Goal: Information Seeking & Learning: Learn about a topic

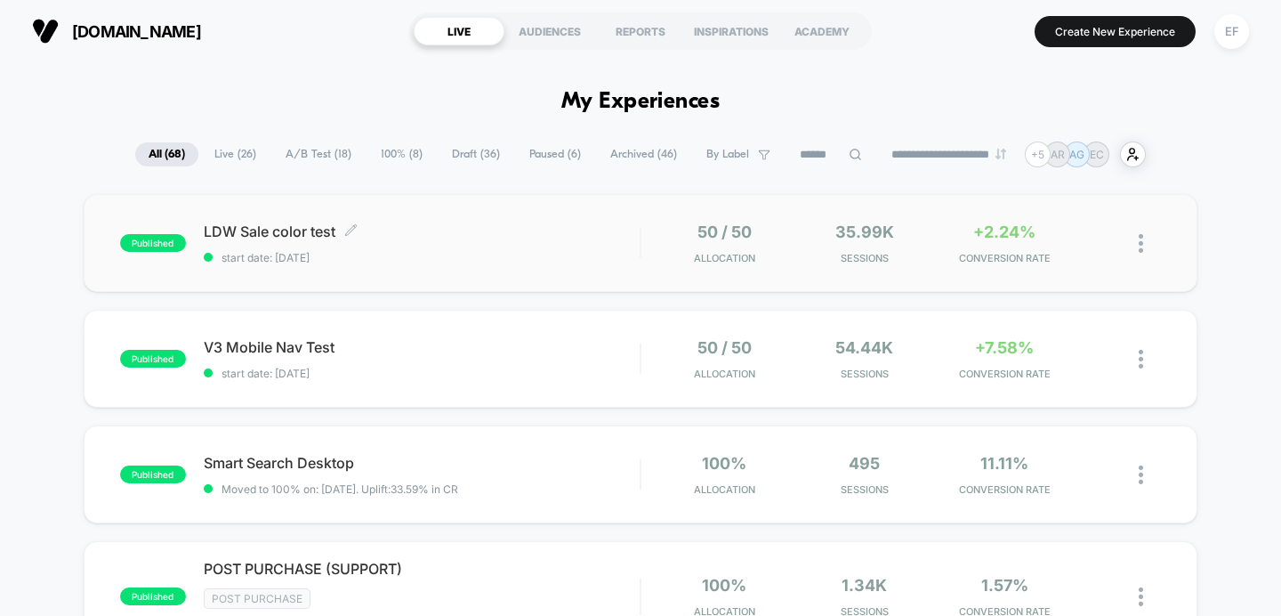
click at [427, 251] on span "start date: [DATE]" at bounding box center [422, 257] width 437 height 13
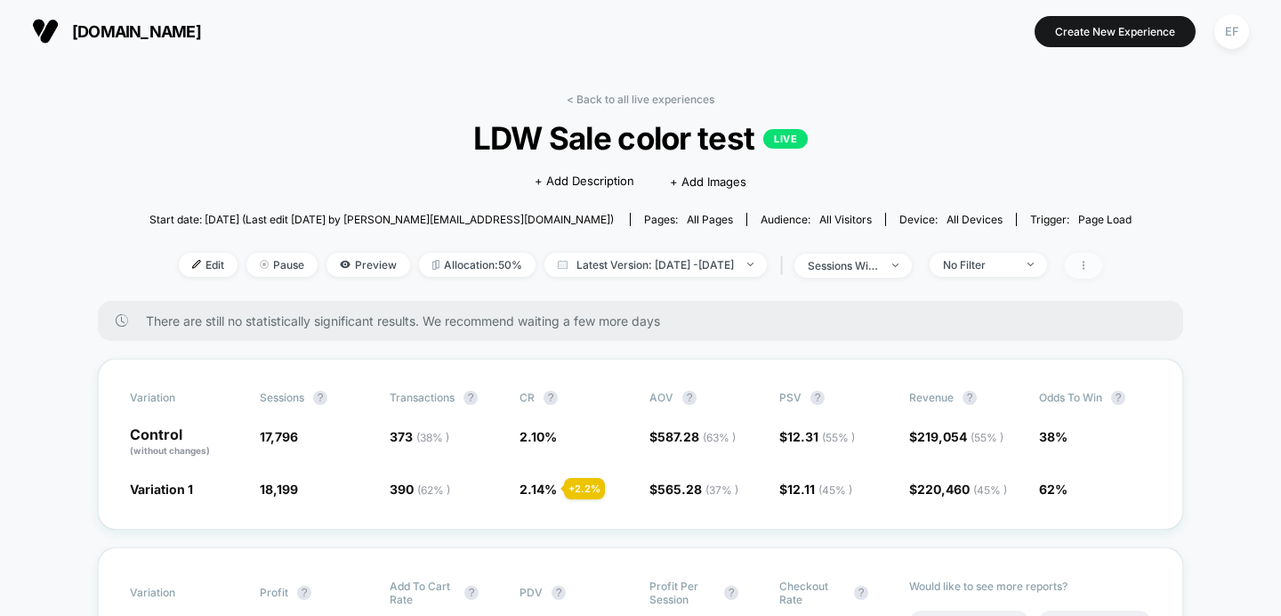
click at [1102, 266] on span at bounding box center [1083, 266] width 37 height 26
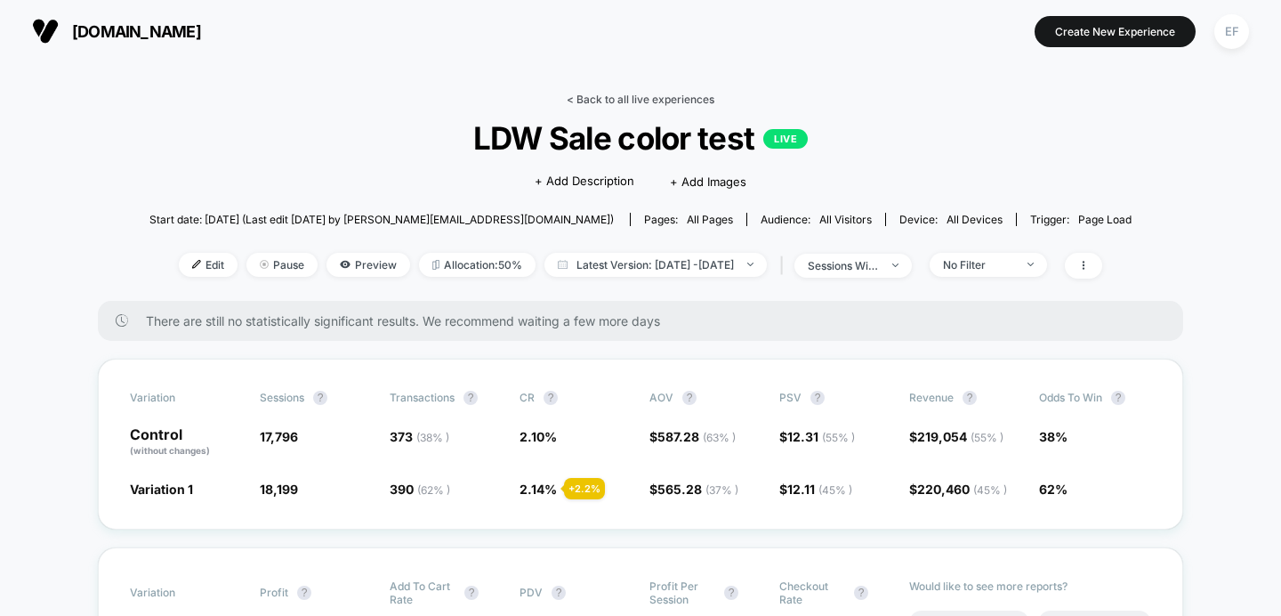
click at [640, 99] on link "< Back to all live experiences" at bounding box center [641, 99] width 148 height 13
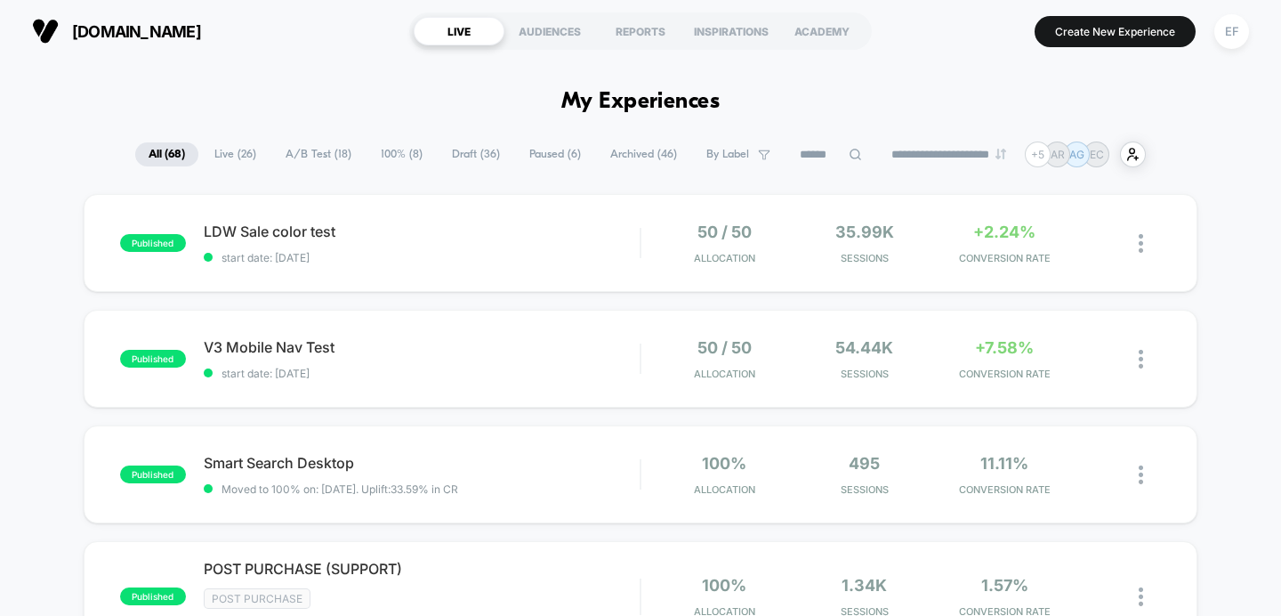
click at [297, 157] on span "A/B Test ( 18 )" at bounding box center [318, 154] width 93 height 24
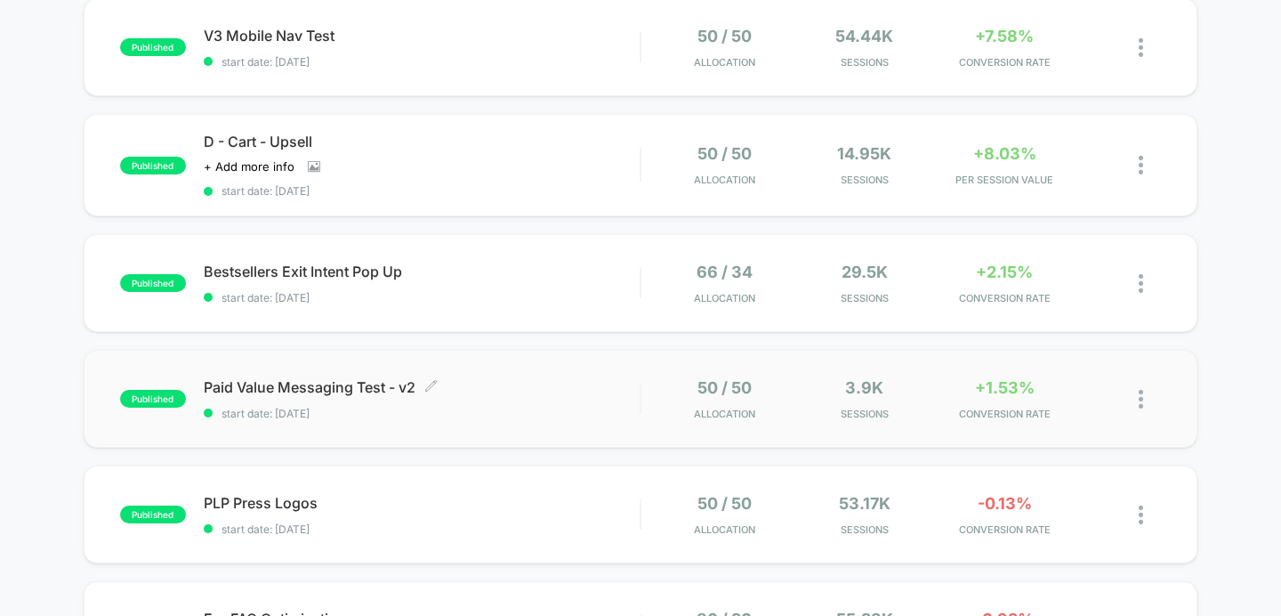
scroll to position [309, 0]
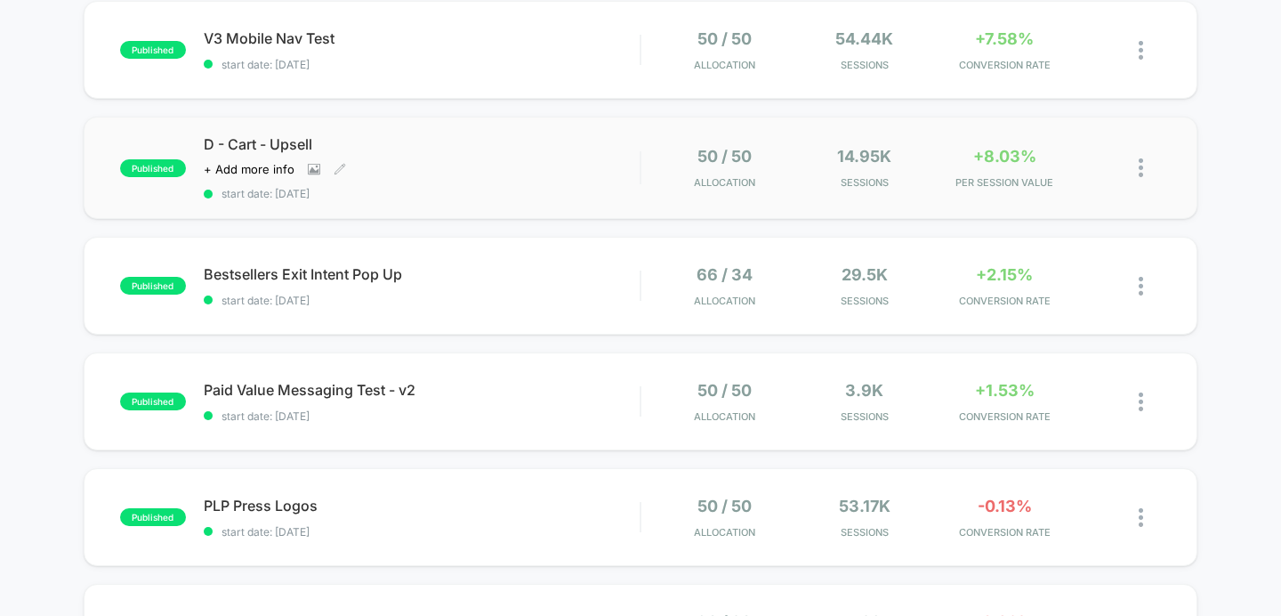
click at [532, 167] on div "D - Cart - Upsell Click to view images Click to edit experience details + Add m…" at bounding box center [422, 167] width 437 height 65
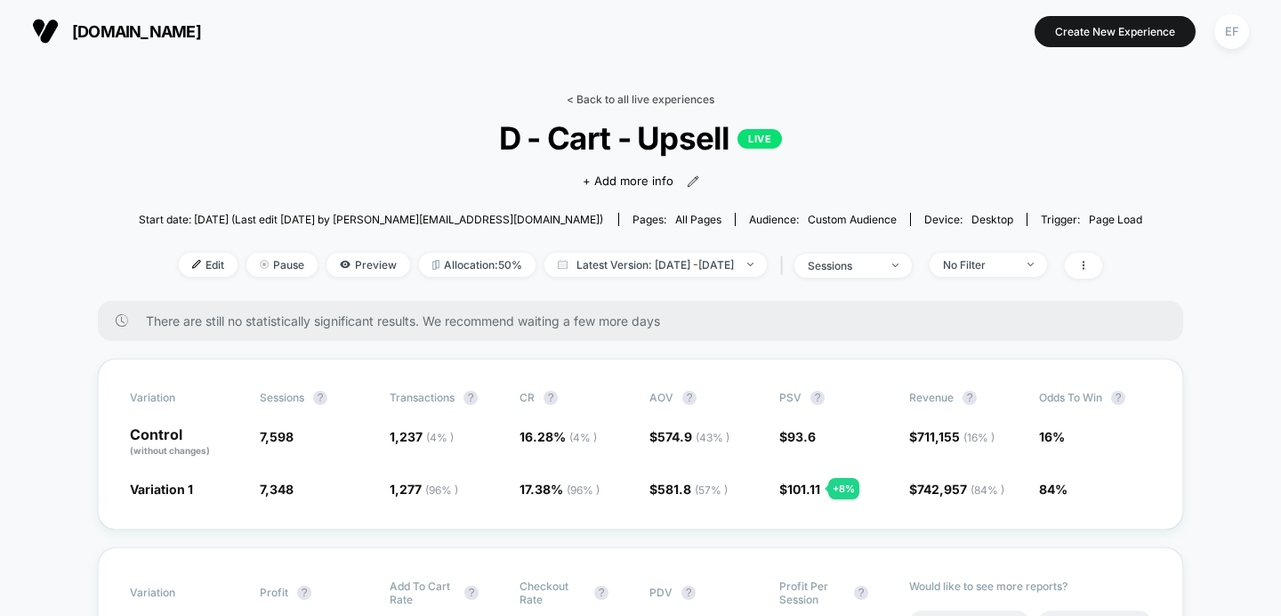
click at [640, 99] on link "< Back to all live experiences" at bounding box center [641, 99] width 148 height 13
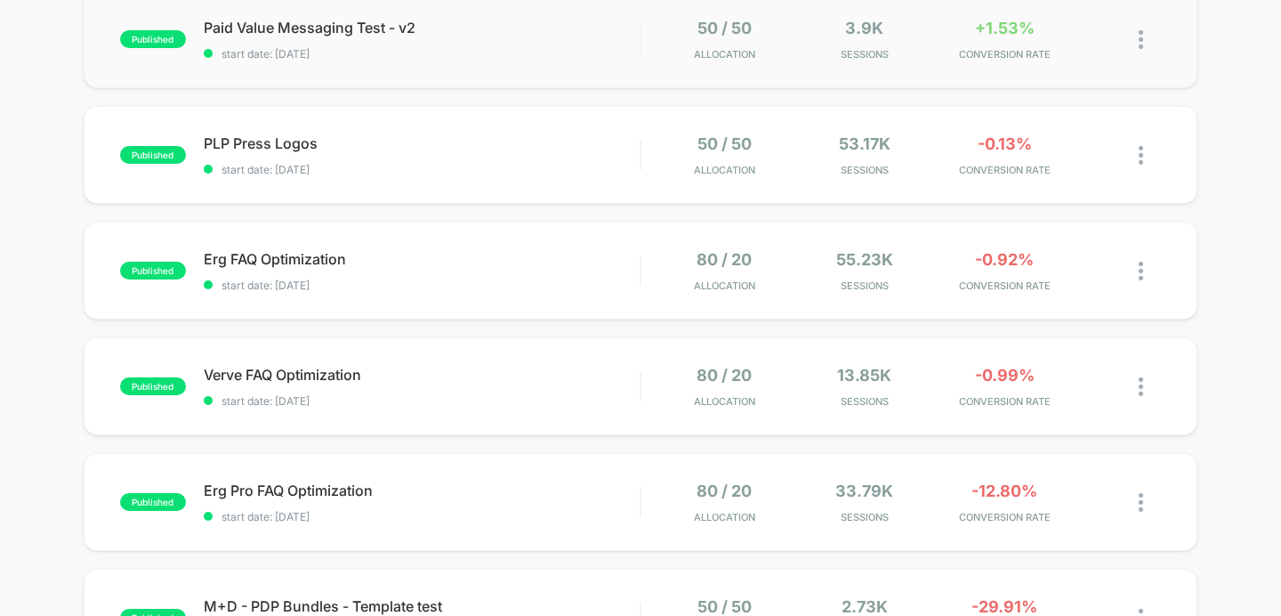
scroll to position [672, 0]
click at [539, 154] on div "PLP Press Logos Click to edit experience details Click to edit experience detai…" at bounding box center [422, 154] width 437 height 42
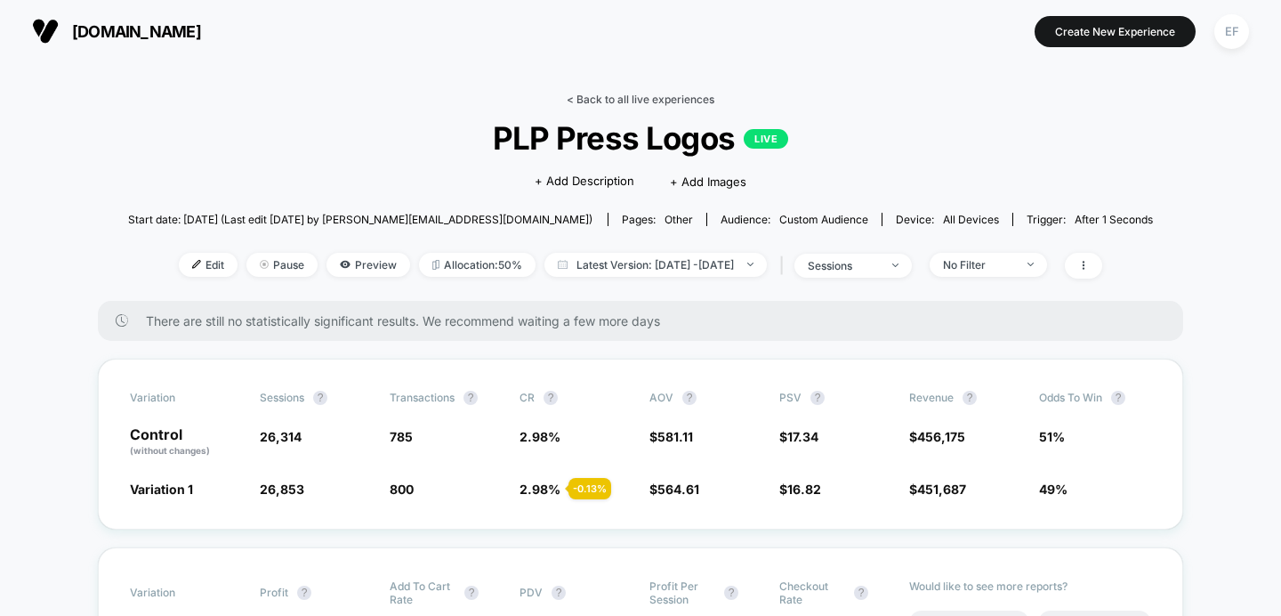
click at [636, 94] on link "< Back to all live experiences" at bounding box center [641, 99] width 148 height 13
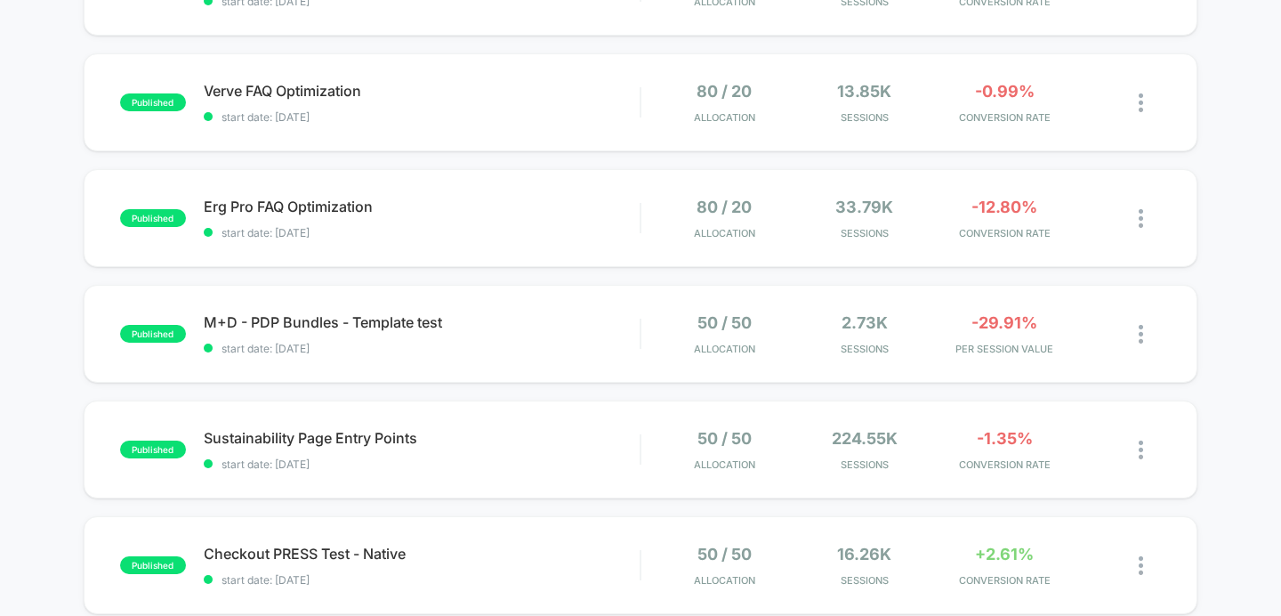
scroll to position [987, 0]
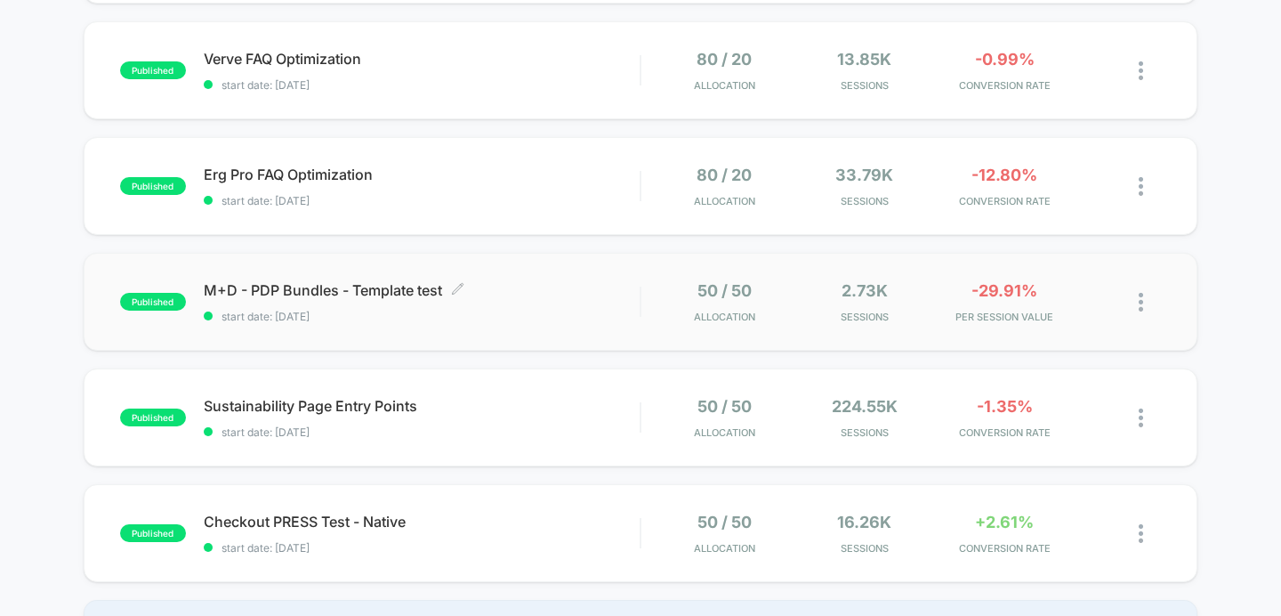
click at [547, 315] on span "start date: [DATE]" at bounding box center [422, 316] width 437 height 13
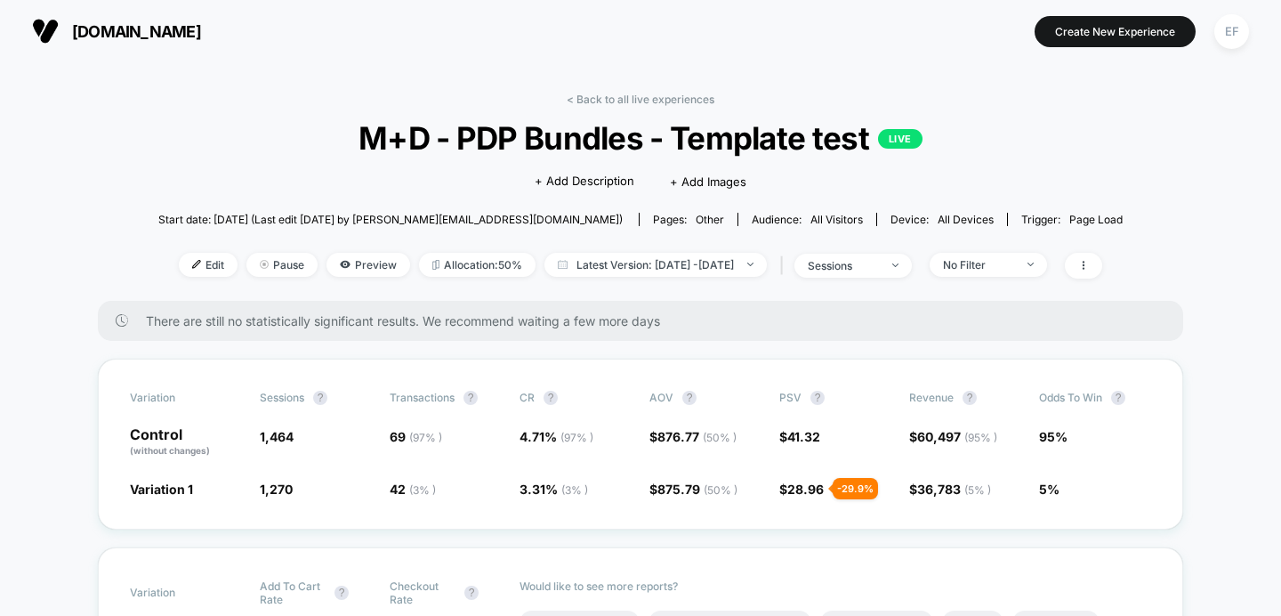
scroll to position [20, 0]
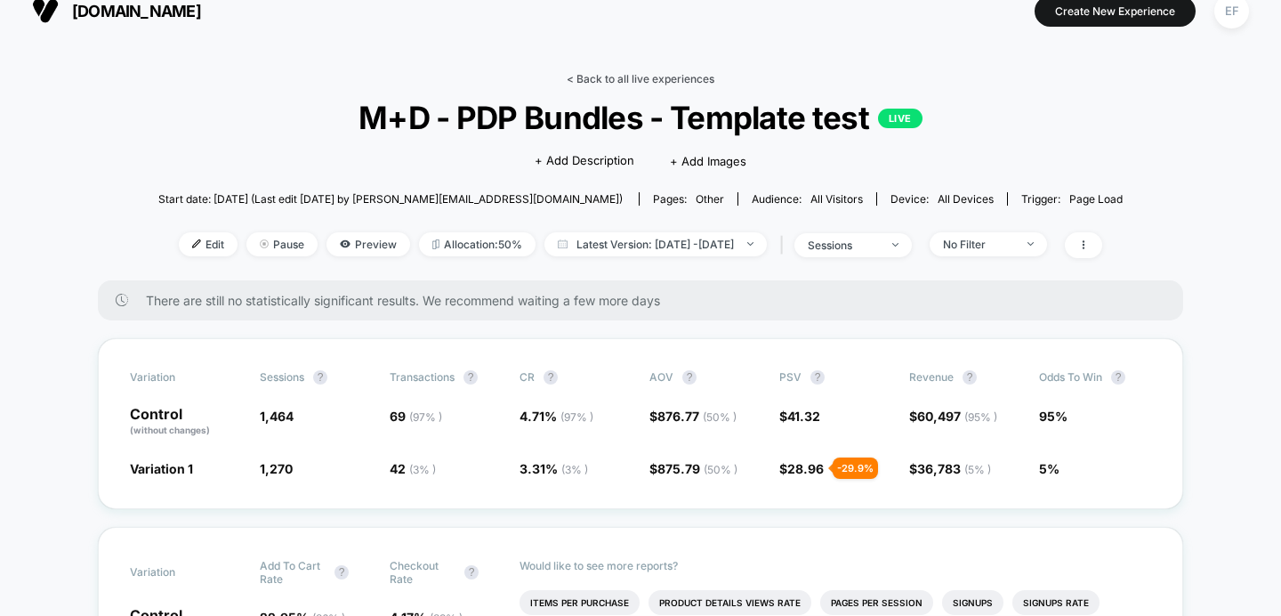
click at [644, 77] on link "< Back to all live experiences" at bounding box center [641, 78] width 148 height 13
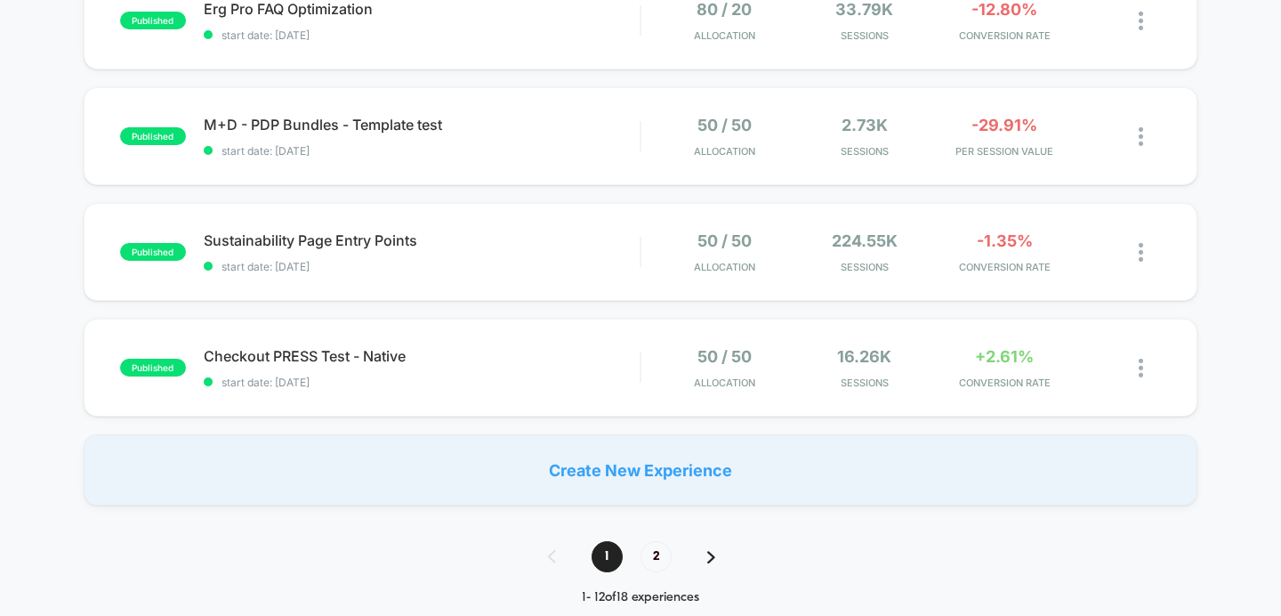
scroll to position [1245, 0]
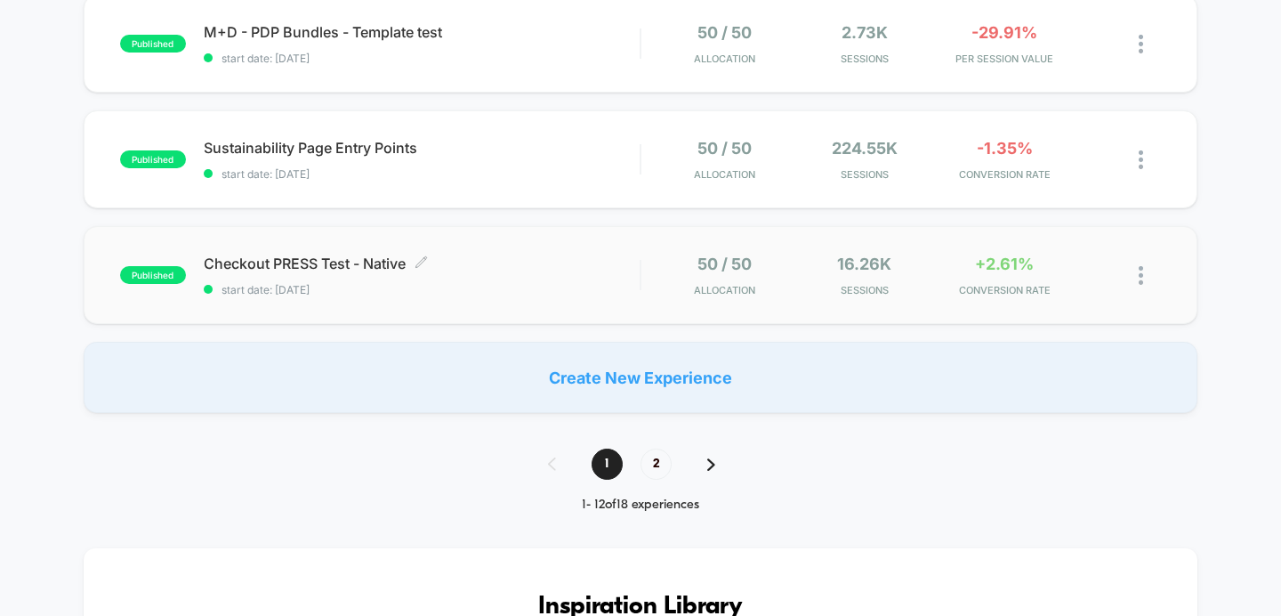
click at [596, 283] on span "start date: [DATE]" at bounding box center [422, 289] width 437 height 13
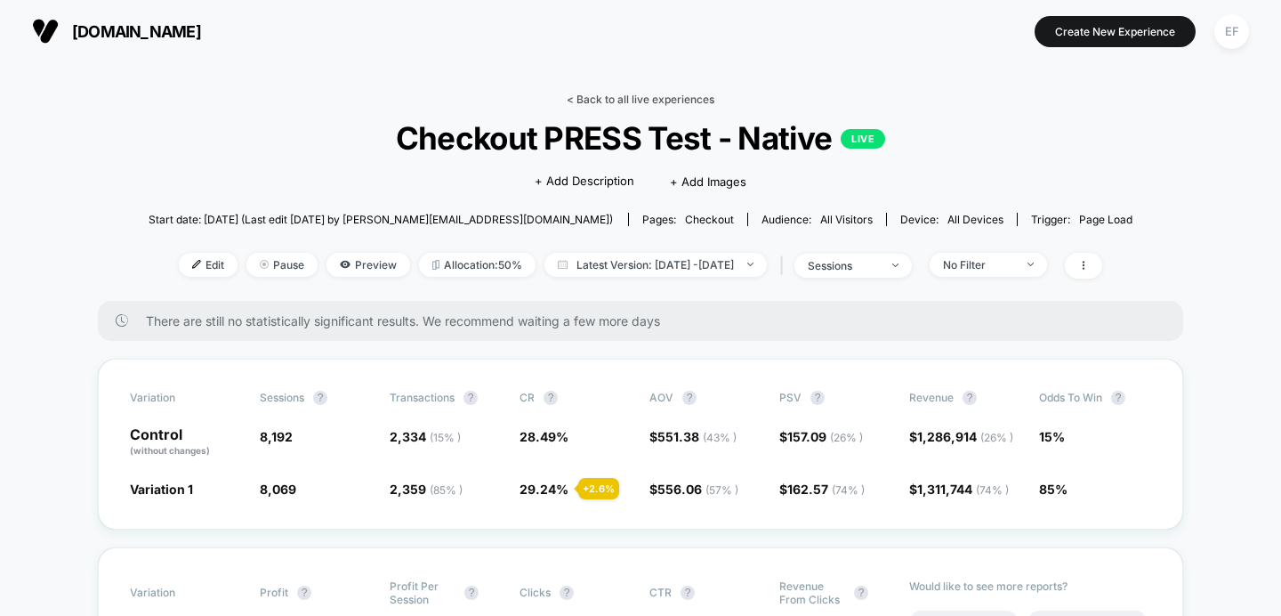
click at [657, 98] on link "< Back to all live experiences" at bounding box center [641, 99] width 148 height 13
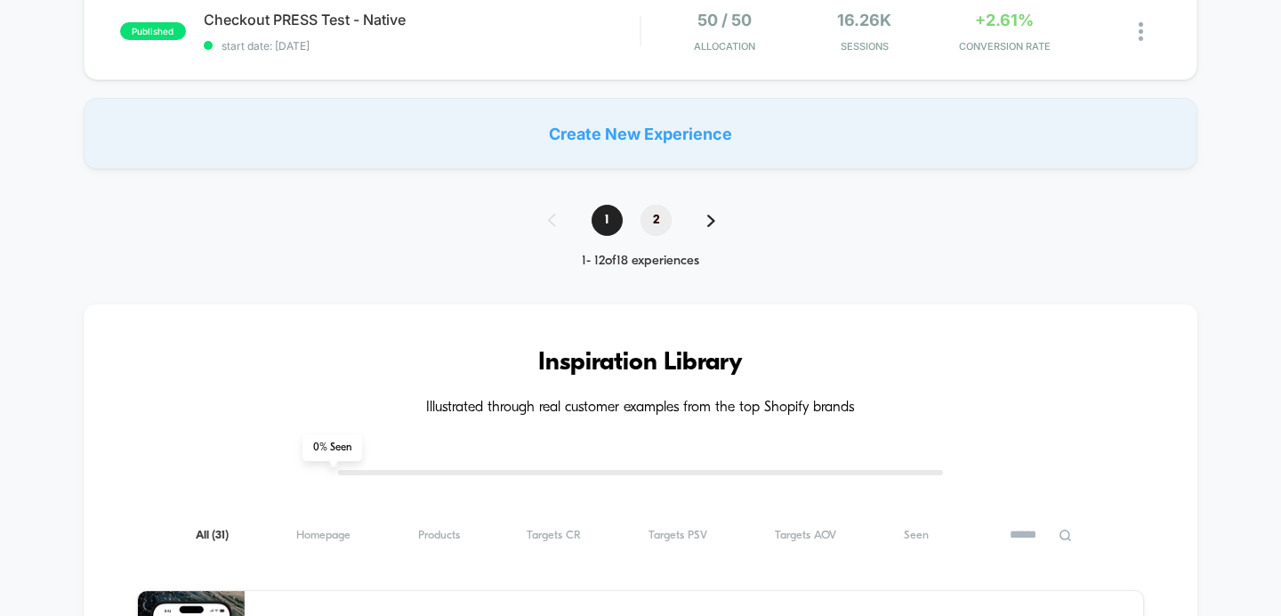
click at [658, 226] on span "2" at bounding box center [656, 220] width 31 height 31
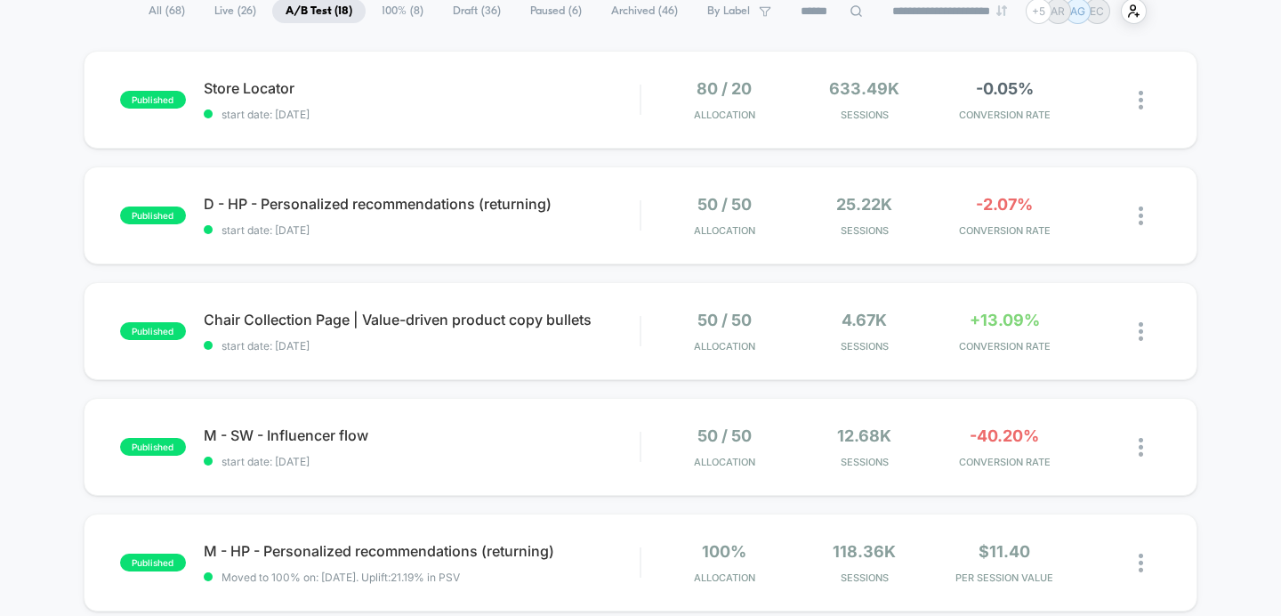
scroll to position [160, 0]
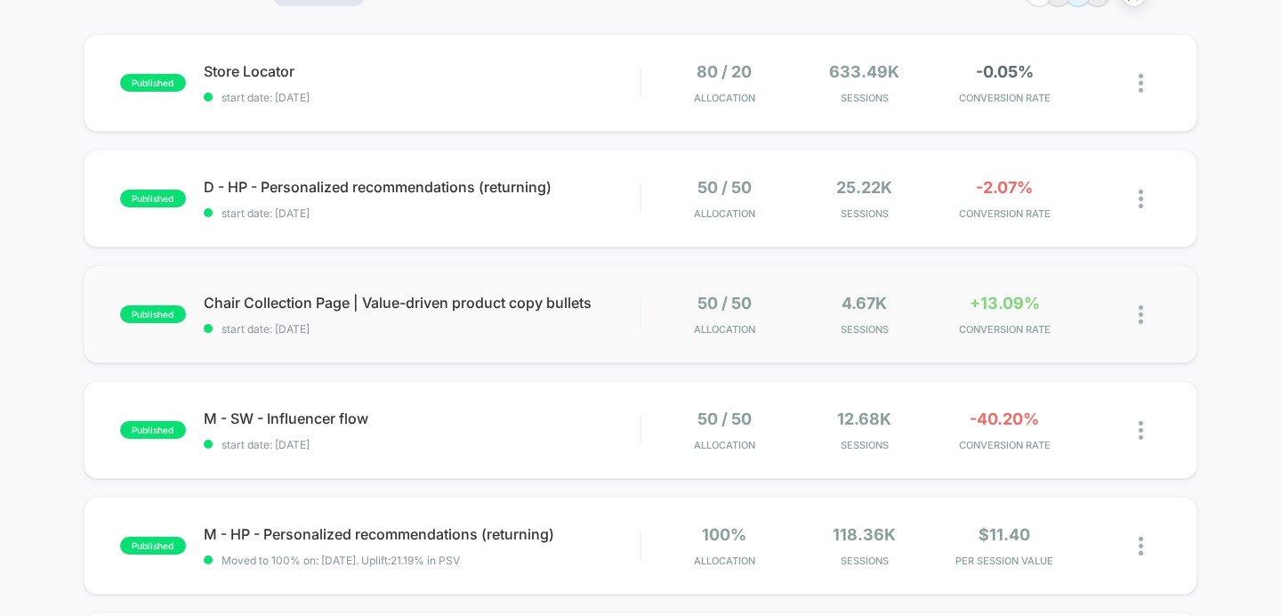
click at [506, 336] on div "published Chair Collection Page | Value-driven product copy bullets start date:…" at bounding box center [641, 314] width 1115 height 98
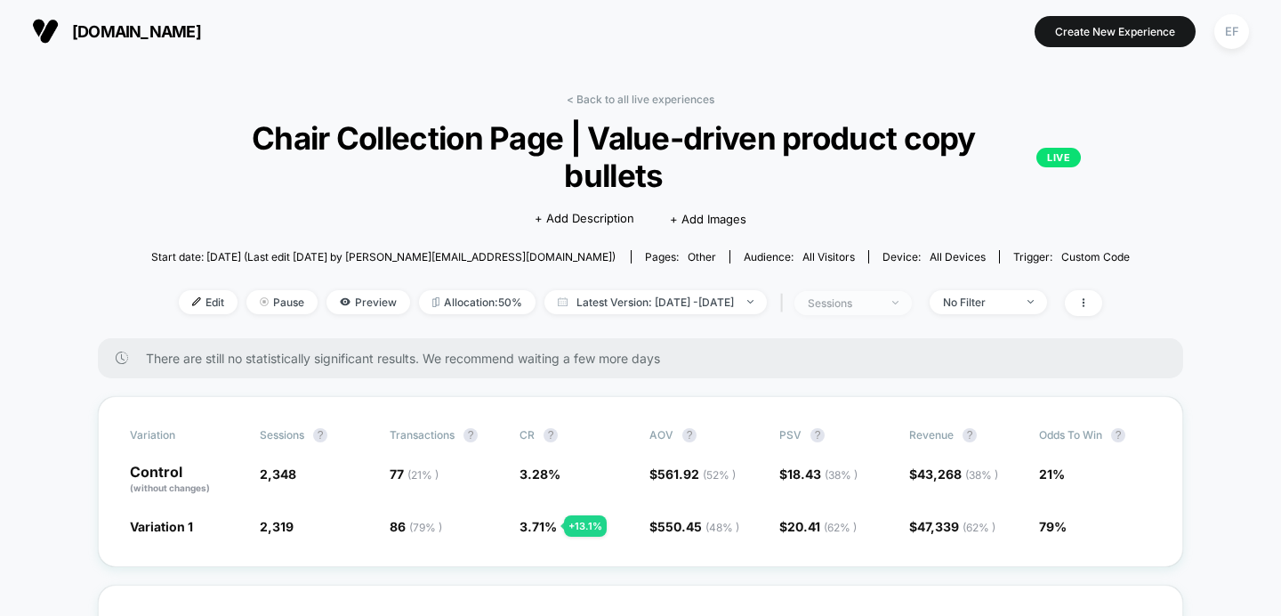
click at [860, 296] on div "sessions" at bounding box center [843, 302] width 71 height 13
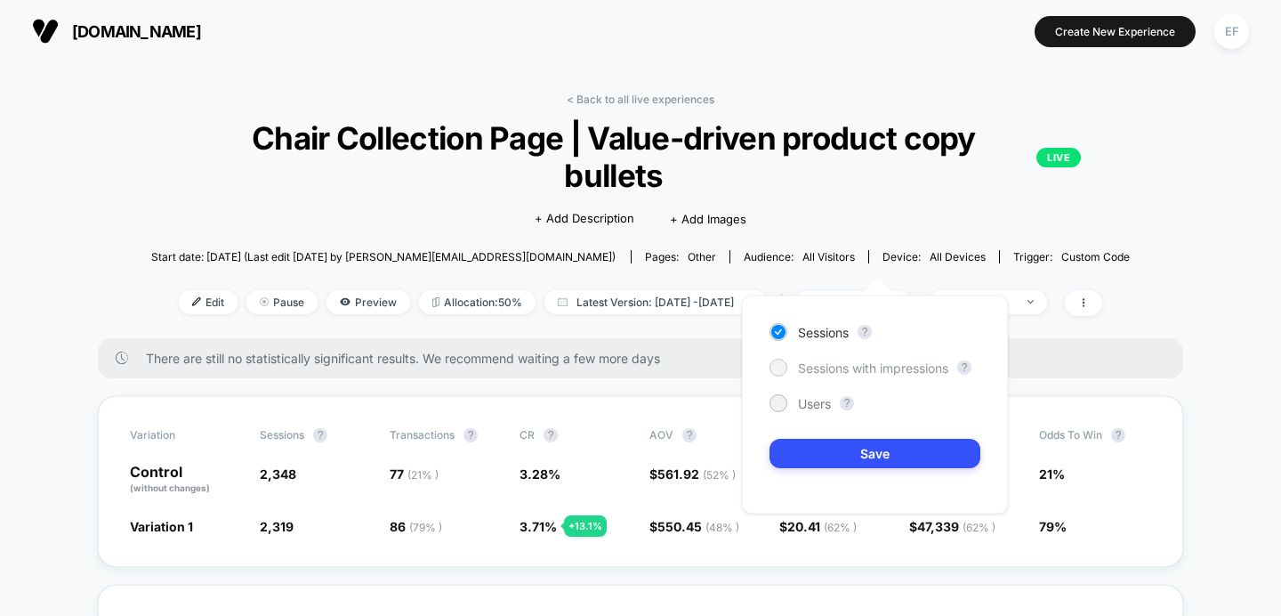
click at [800, 370] on span "Sessions with impressions" at bounding box center [873, 367] width 150 height 15
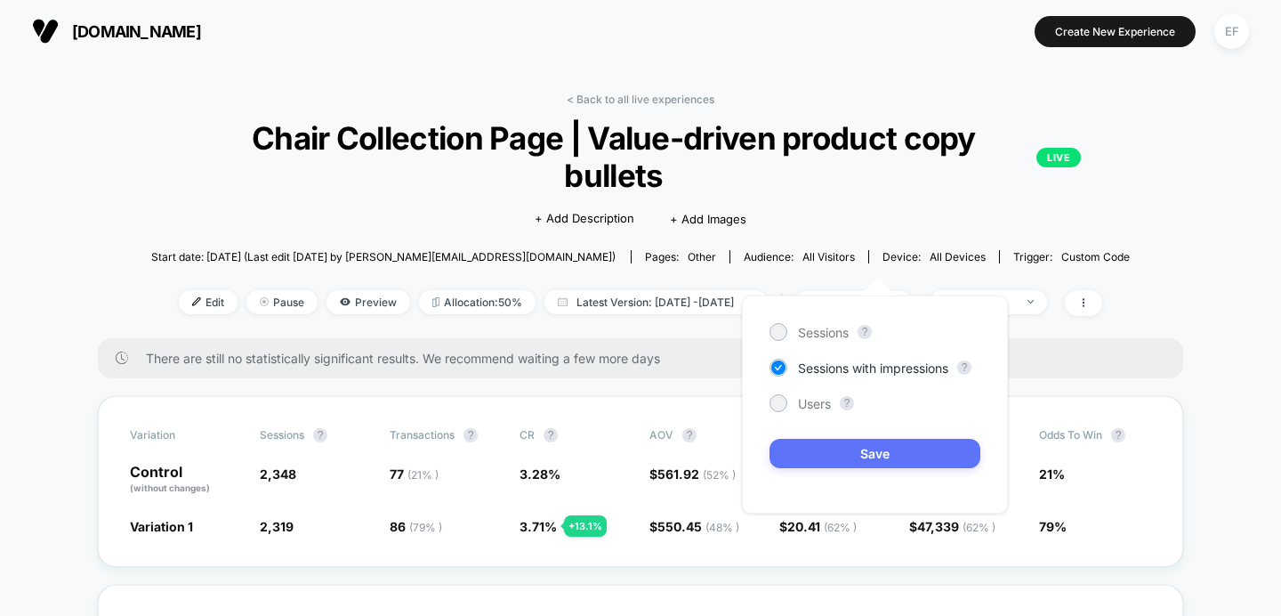
click at [810, 461] on button "Save" at bounding box center [875, 453] width 211 height 29
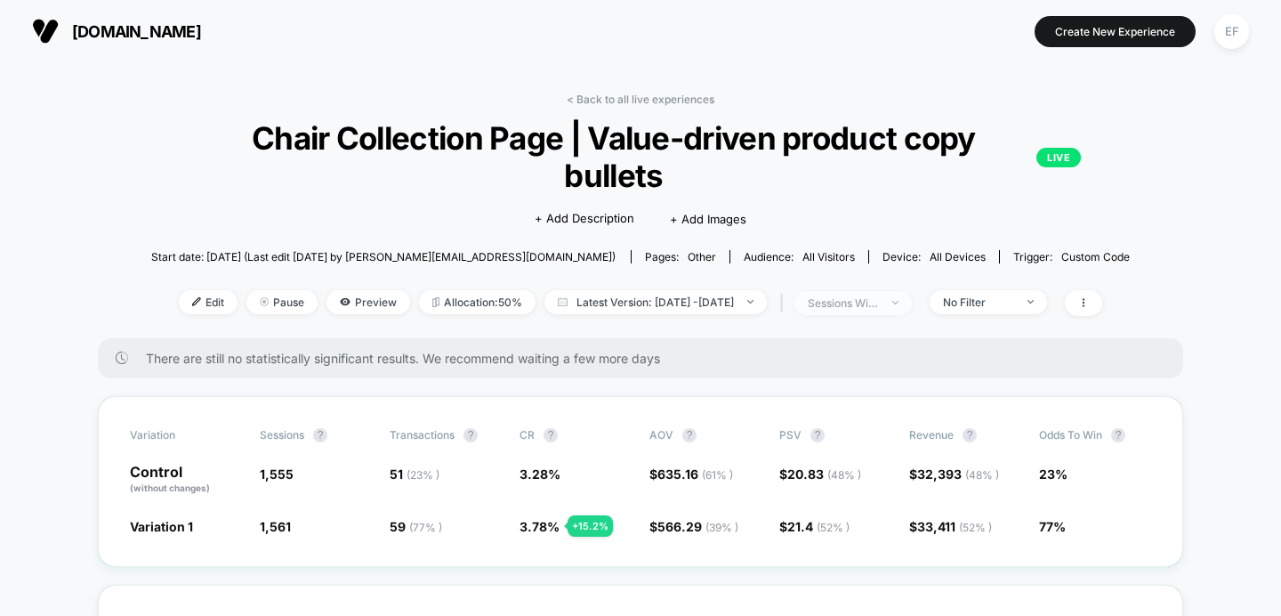
click at [874, 291] on span "sessions with impression" at bounding box center [853, 303] width 117 height 24
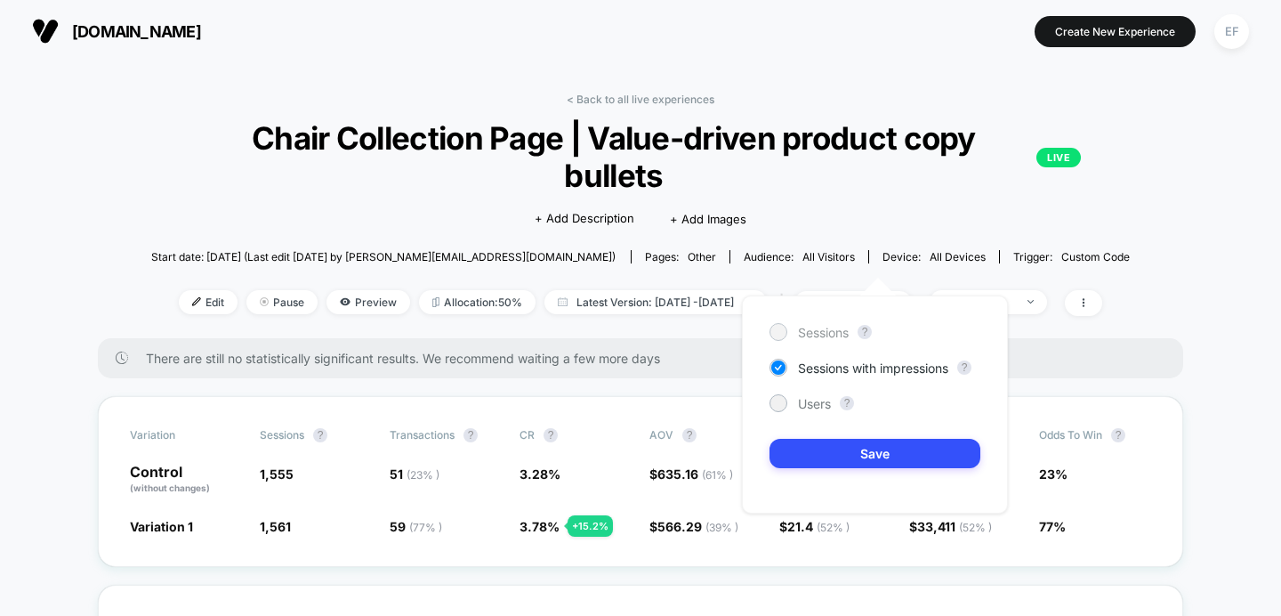
click at [780, 327] on div at bounding box center [777, 331] width 13 height 13
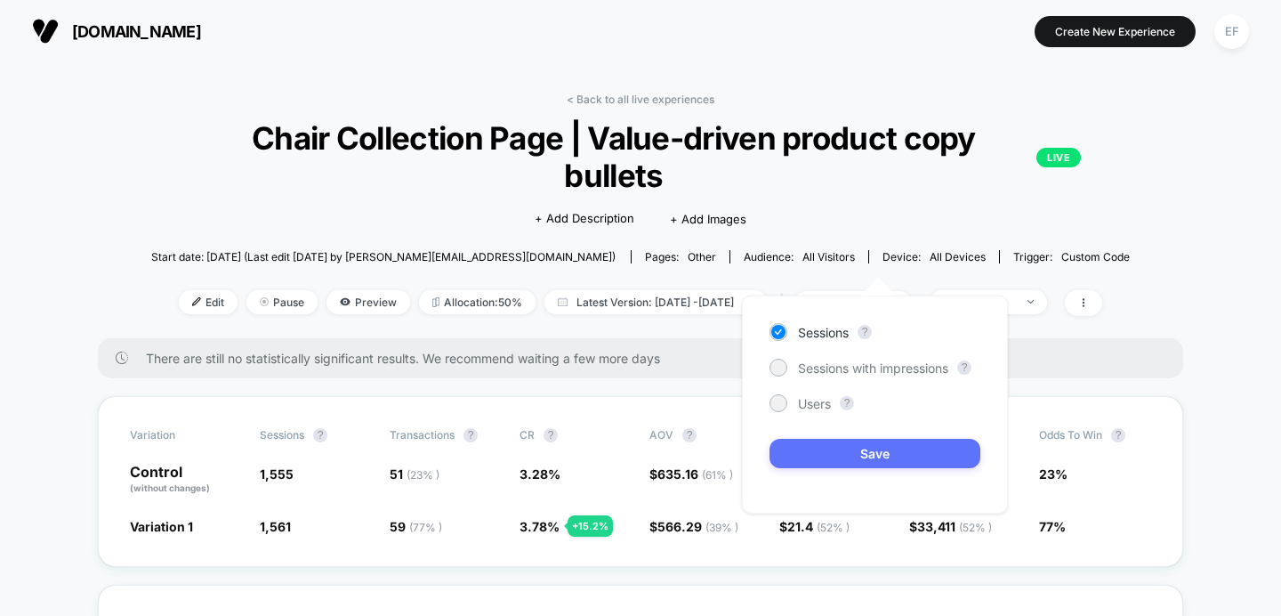
click at [792, 453] on button "Save" at bounding box center [875, 453] width 211 height 29
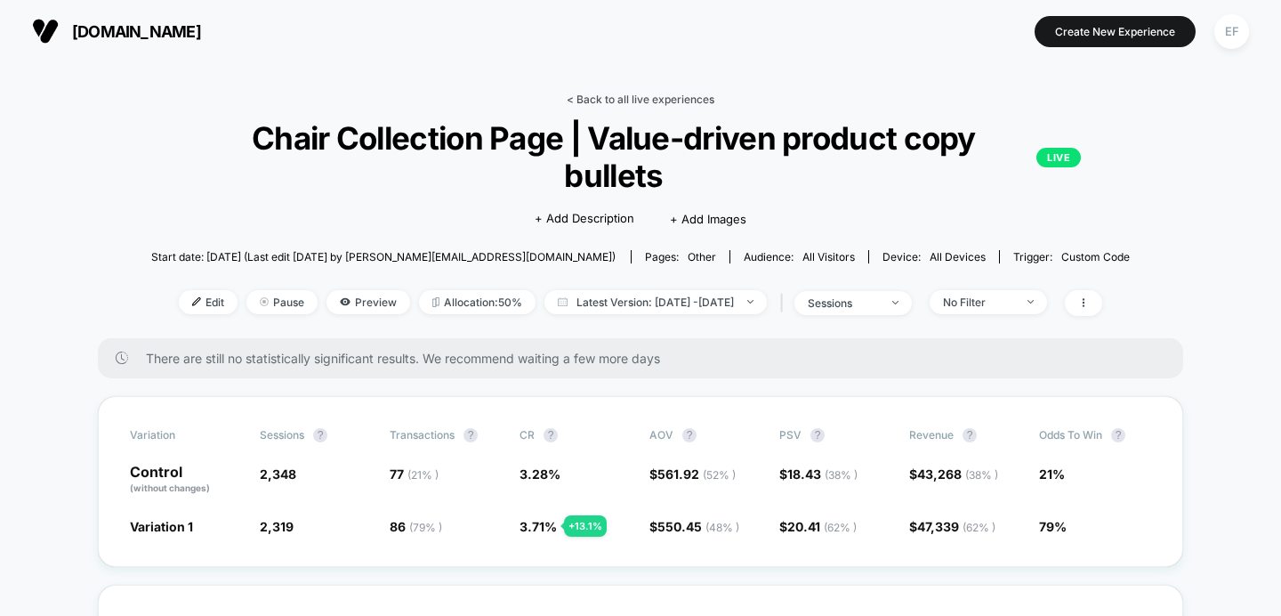
click at [625, 93] on link "< Back to all live experiences" at bounding box center [641, 99] width 148 height 13
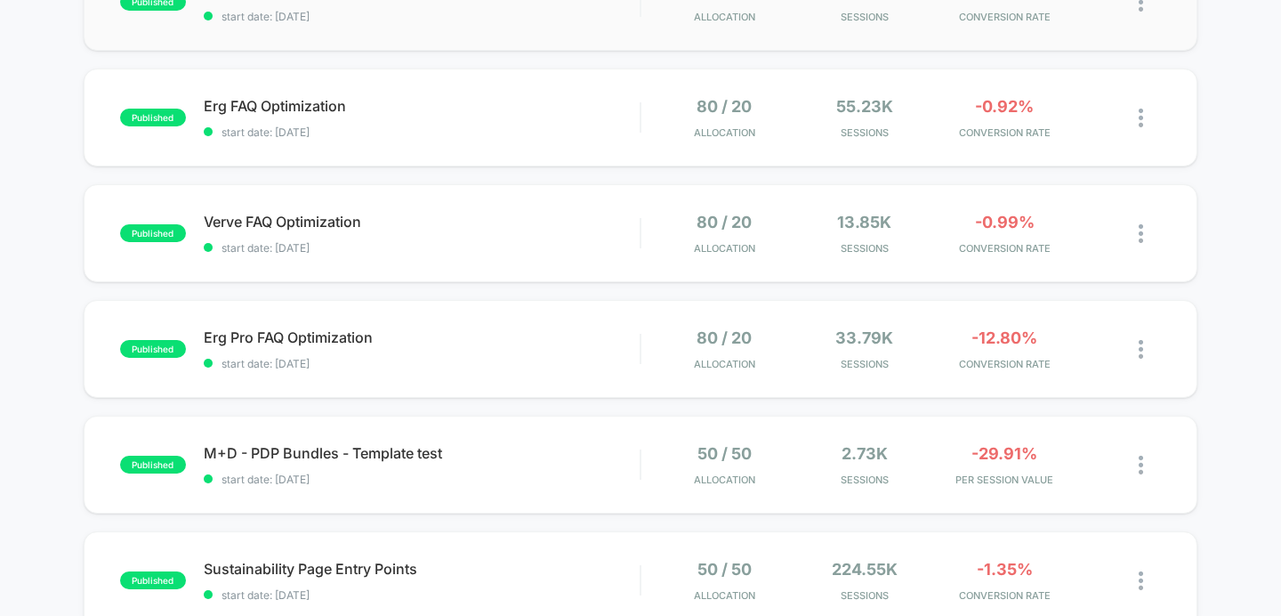
scroll to position [1272, 0]
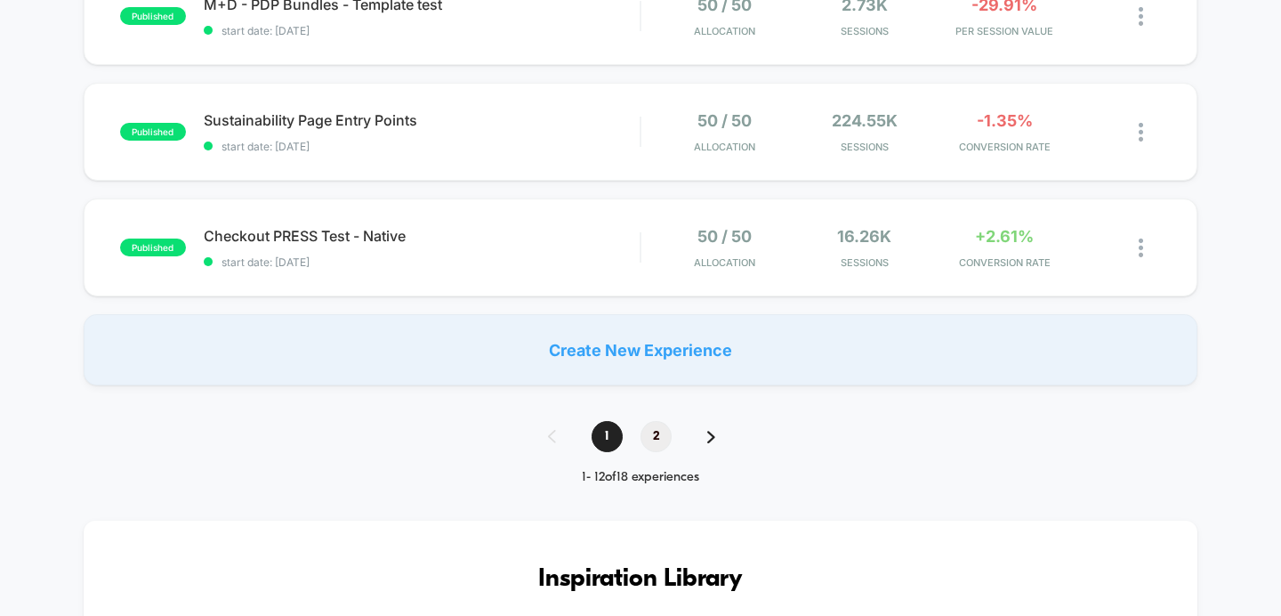
click at [658, 432] on span "2" at bounding box center [656, 436] width 31 height 31
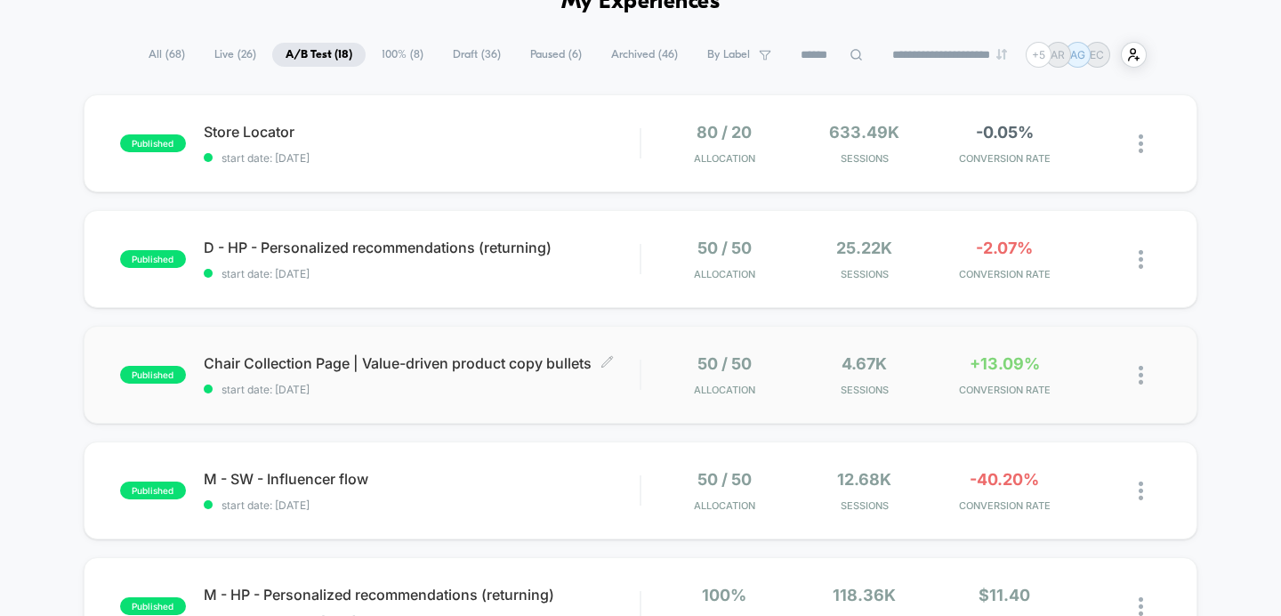
scroll to position [95, 0]
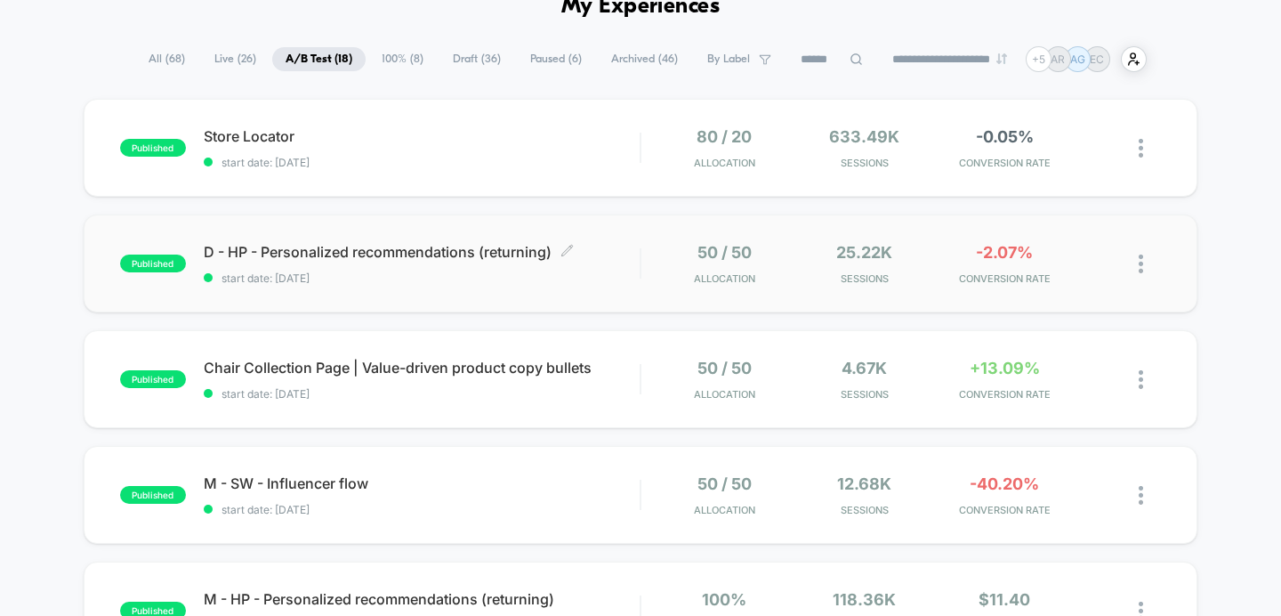
click at [620, 253] on span "D - HP - Personalized recommendations (returning) Click to edit experience deta…" at bounding box center [422, 252] width 437 height 18
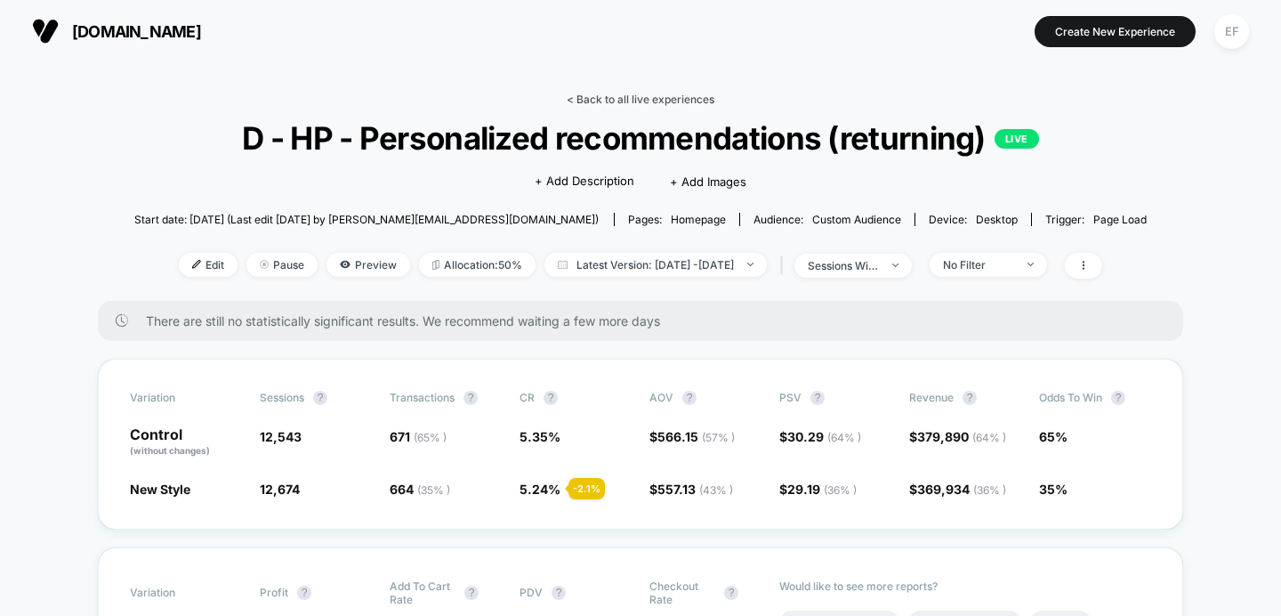
click at [641, 101] on link "< Back to all live experiences" at bounding box center [641, 99] width 148 height 13
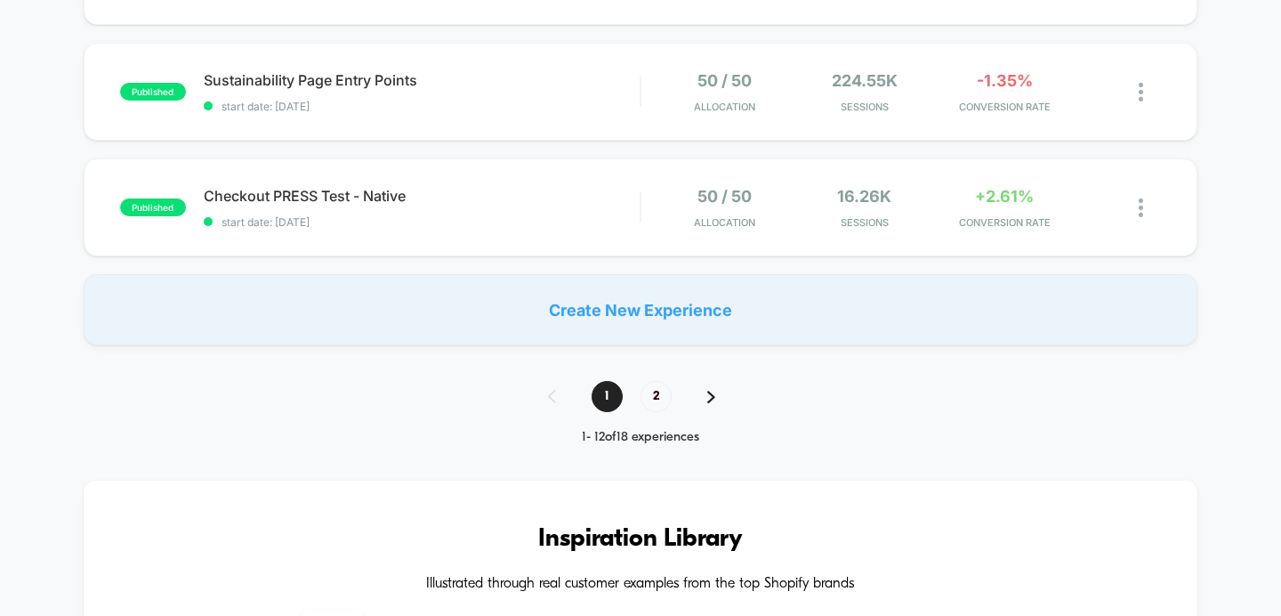
scroll to position [1387, 0]
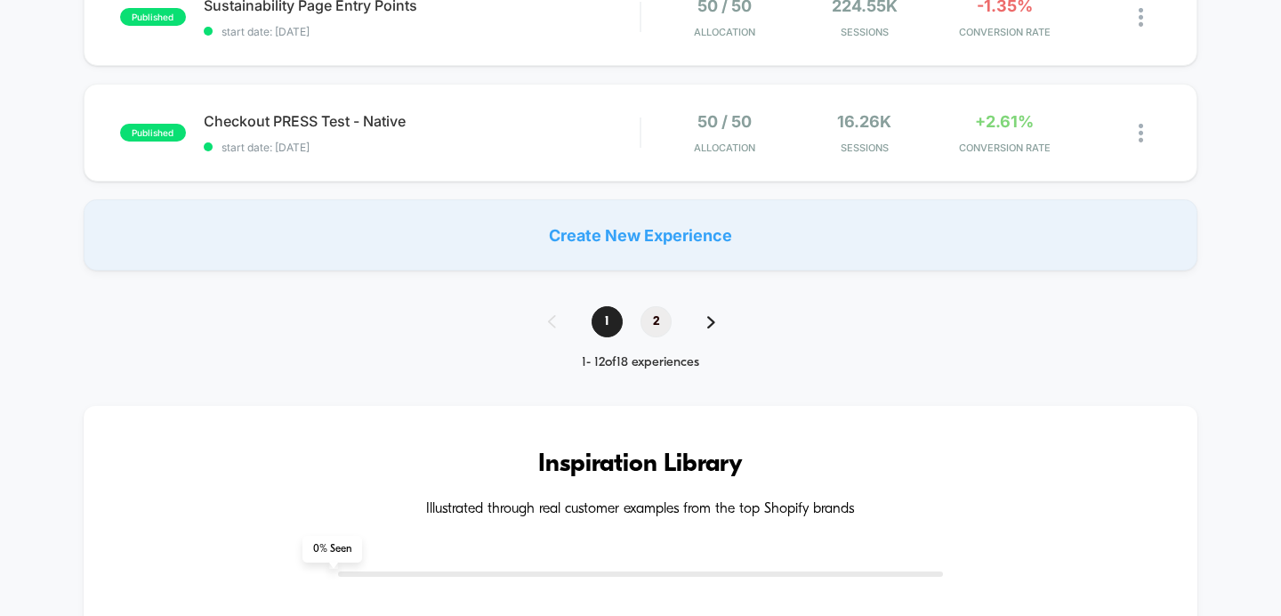
click at [654, 316] on span "2" at bounding box center [656, 321] width 31 height 31
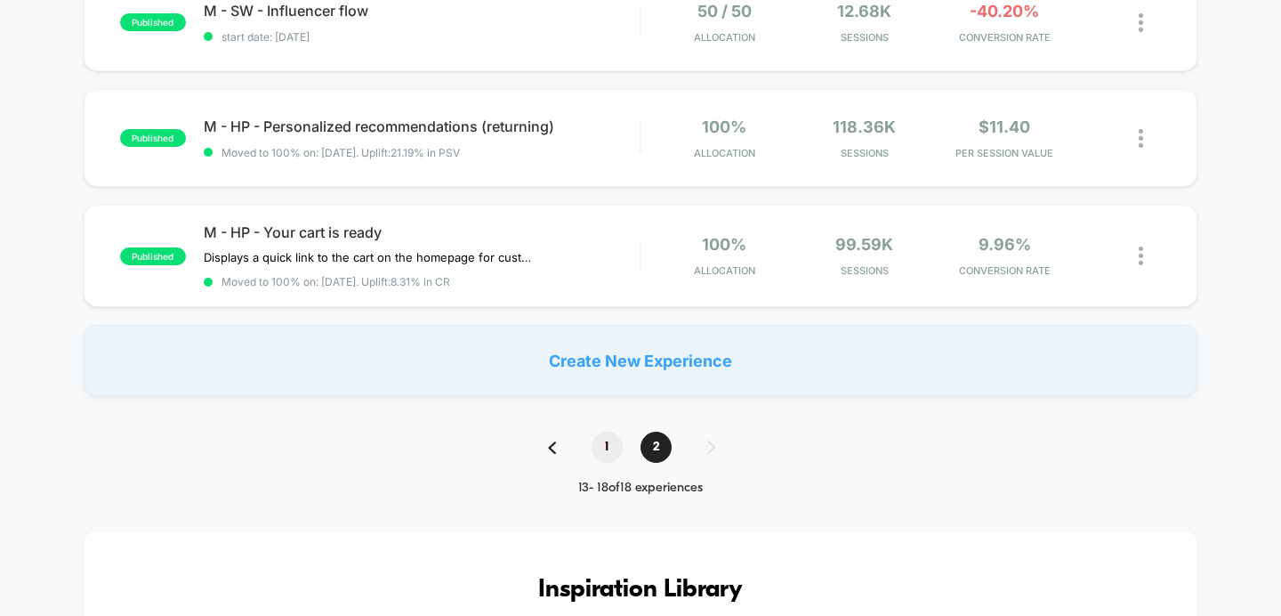
click at [609, 444] on span "1" at bounding box center [607, 447] width 31 height 31
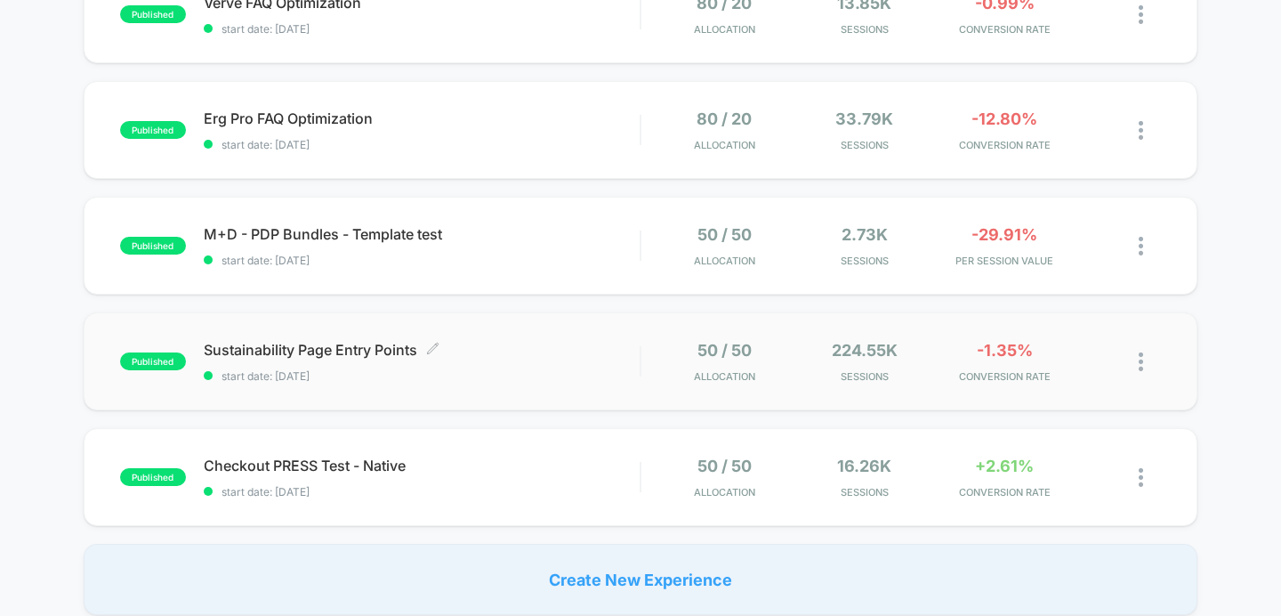
scroll to position [1040, 0]
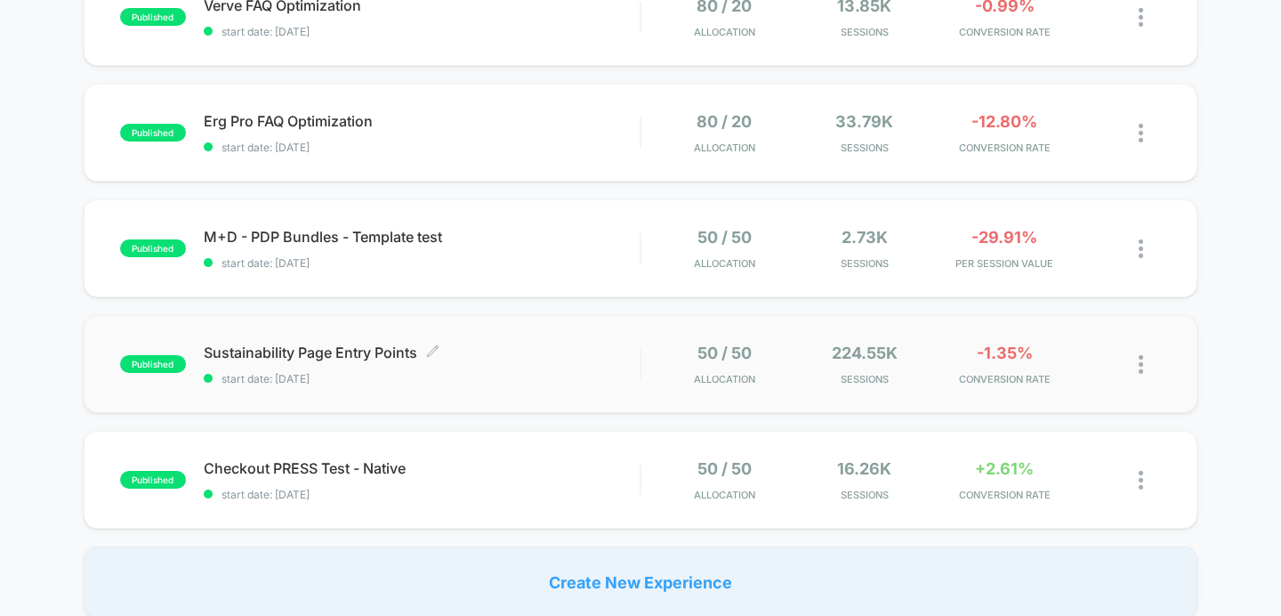
click at [593, 361] on div "Sustainability Page Entry Points Click to edit experience details Click to edit…" at bounding box center [422, 364] width 437 height 42
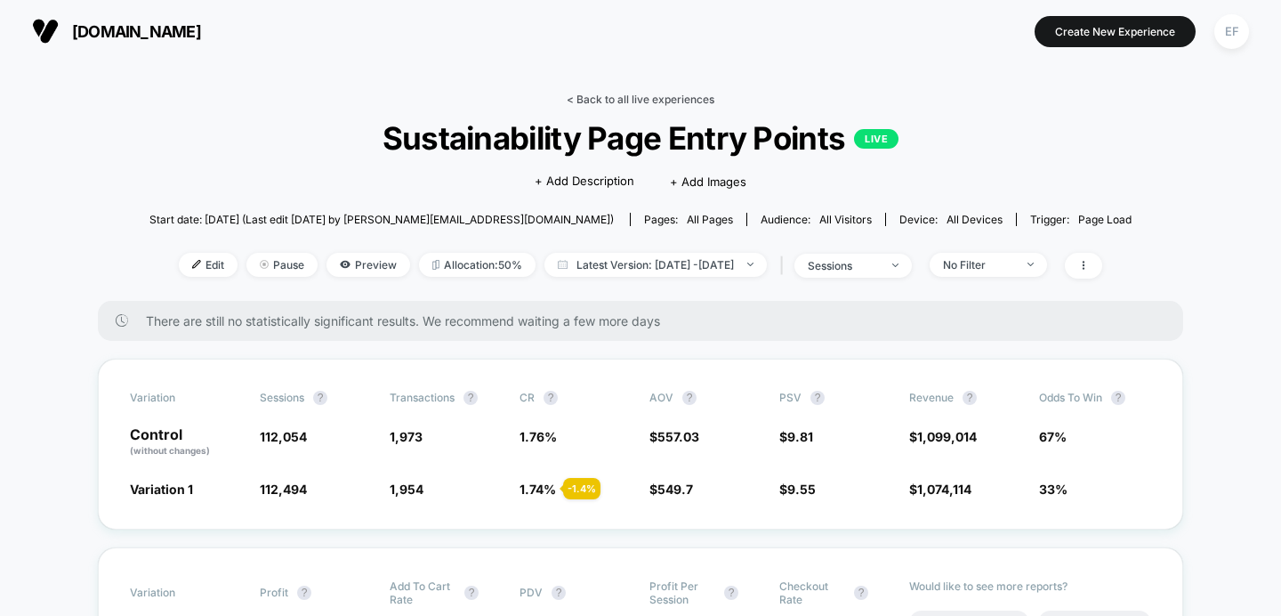
click at [680, 93] on link "< Back to all live experiences" at bounding box center [641, 99] width 148 height 13
